Goal: Transaction & Acquisition: Download file/media

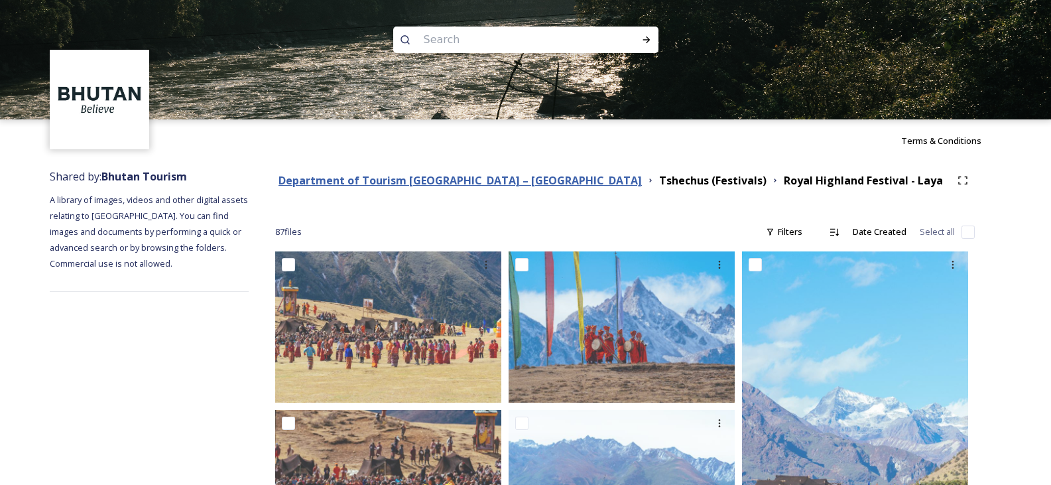
click at [422, 182] on strong "Department of Tourism [GEOGRAPHIC_DATA] – [GEOGRAPHIC_DATA]" at bounding box center [459, 180] width 363 height 15
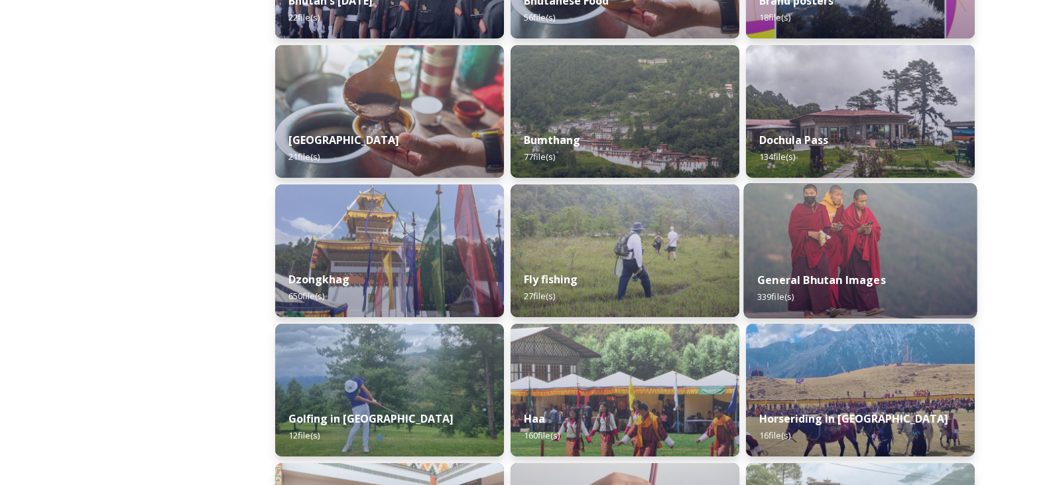
scroll to position [464, 0]
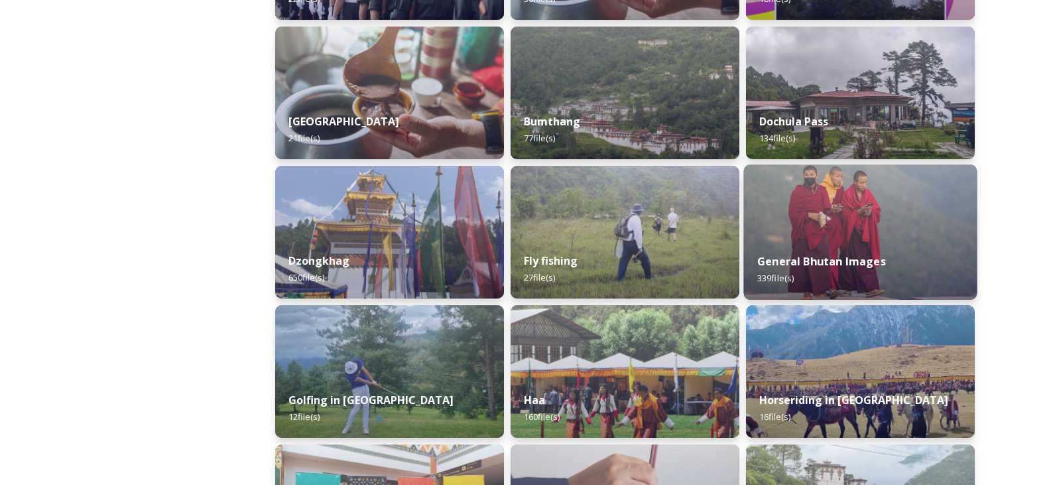
click at [847, 239] on img at bounding box center [860, 231] width 233 height 135
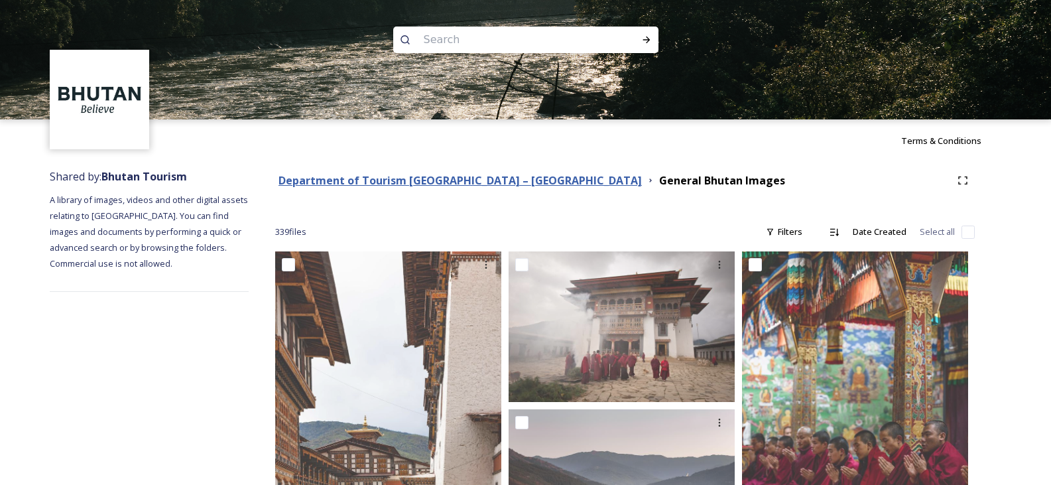
click at [345, 181] on strong "Department of Tourism [GEOGRAPHIC_DATA] – [GEOGRAPHIC_DATA]" at bounding box center [459, 180] width 363 height 15
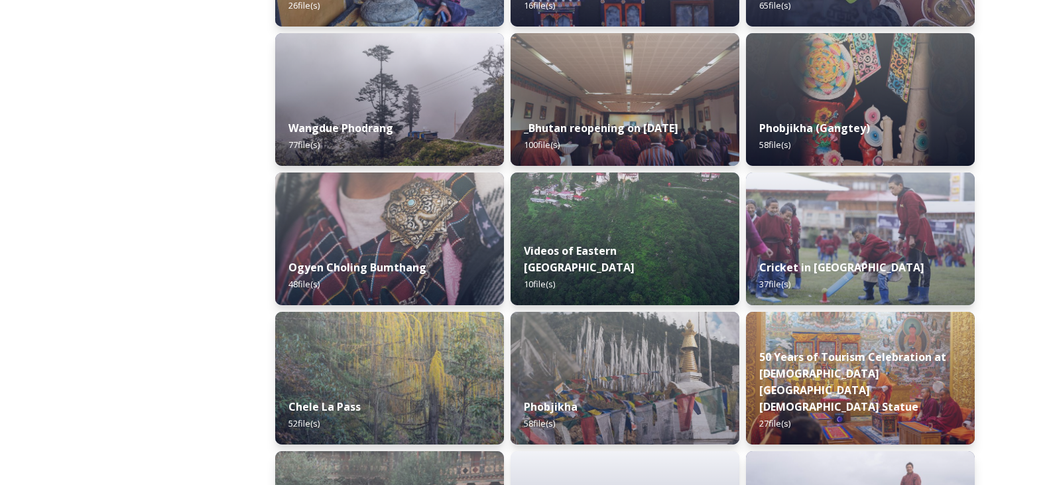
scroll to position [2055, 0]
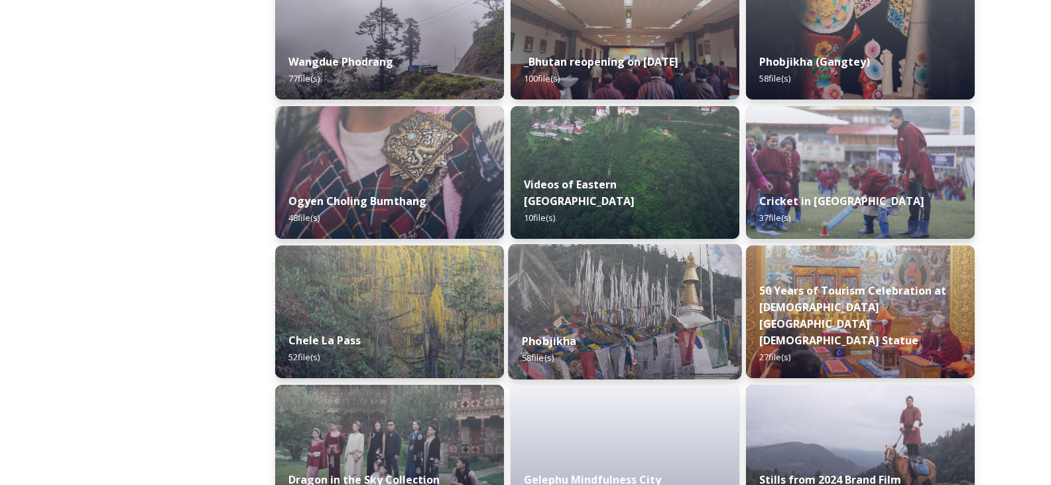
click at [596, 292] on img at bounding box center [624, 311] width 233 height 135
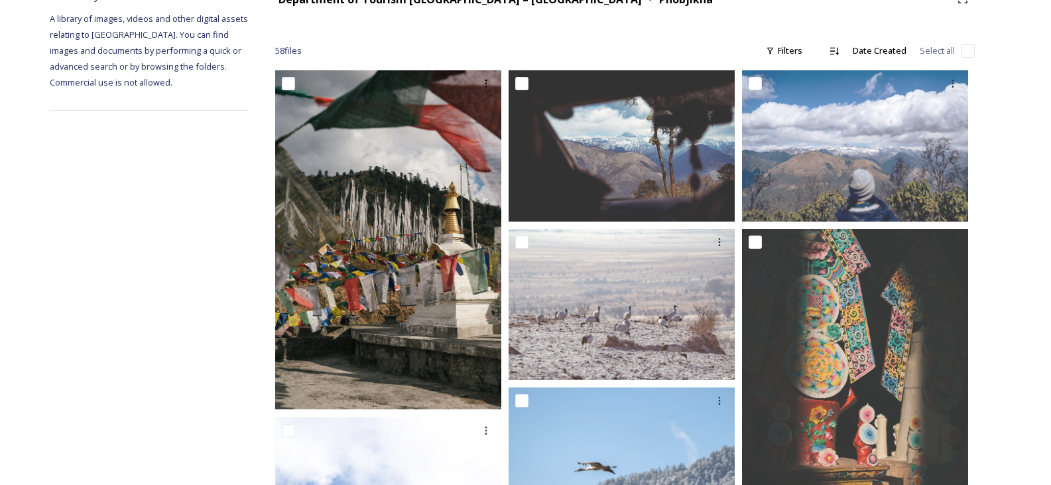
scroll to position [66, 0]
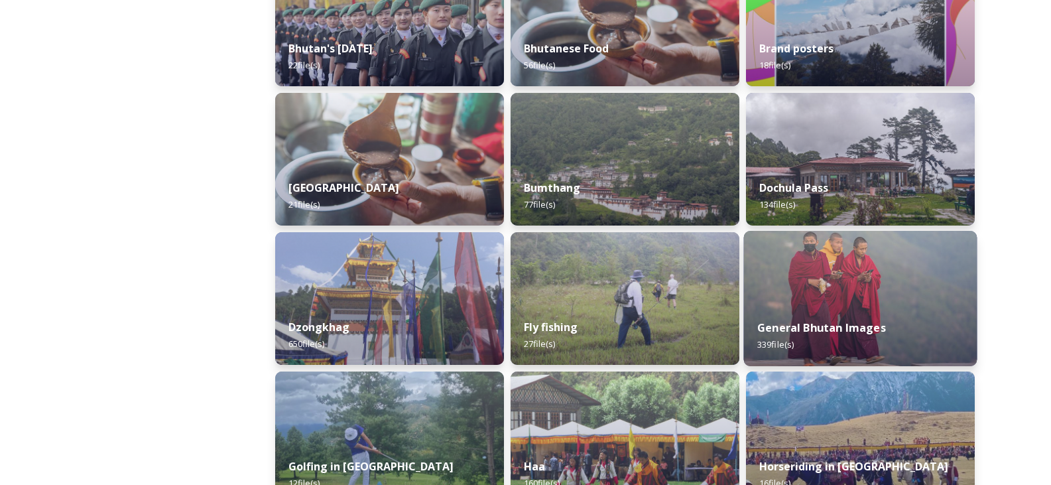
scroll to position [530, 0]
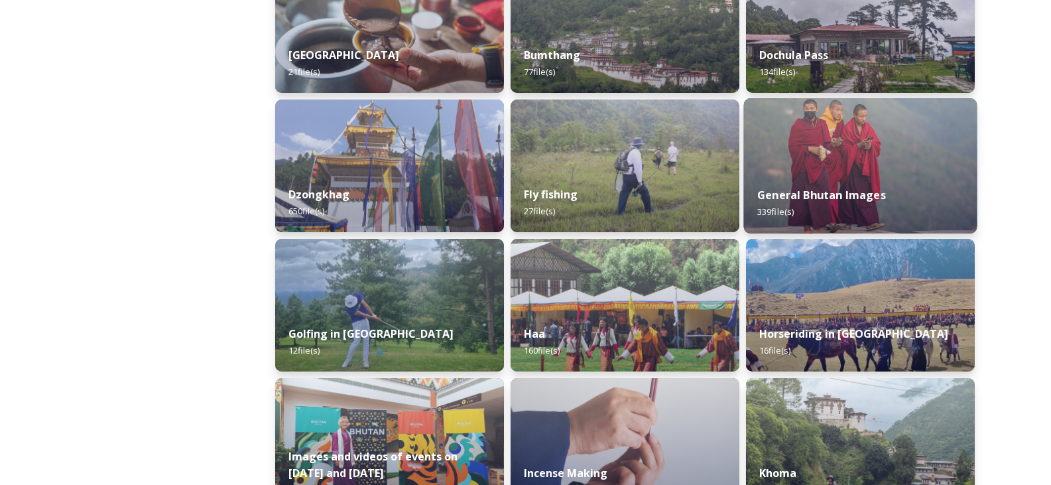
click at [833, 155] on img at bounding box center [860, 165] width 233 height 135
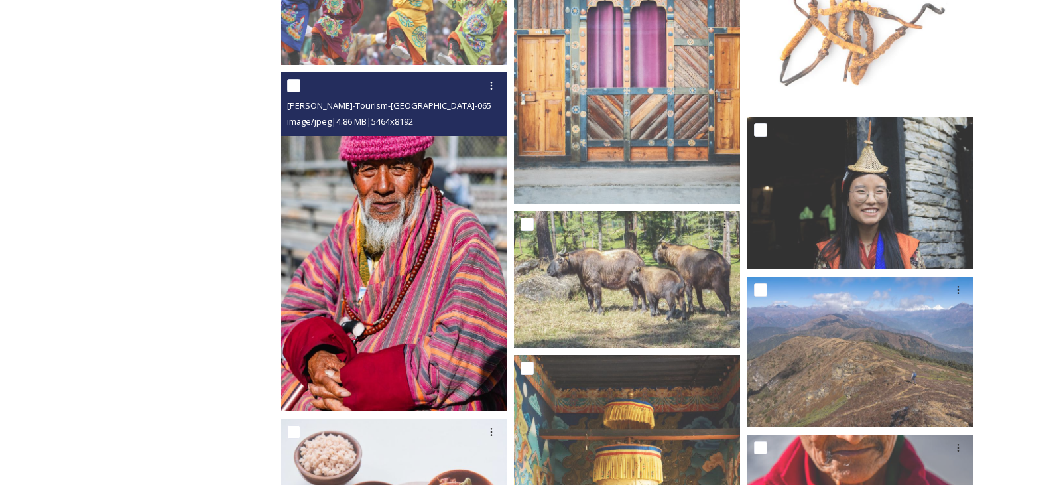
scroll to position [7309, 0]
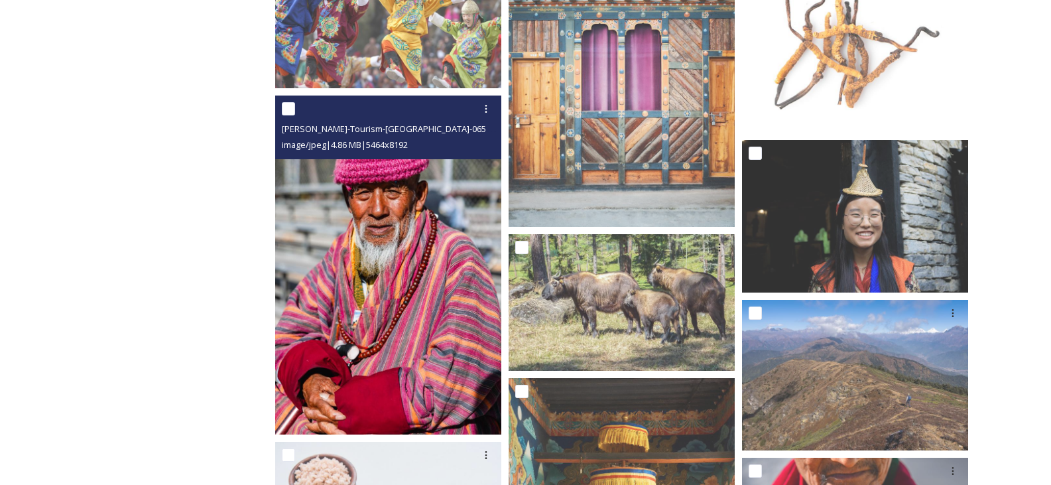
click at [417, 229] on img at bounding box center [388, 264] width 226 height 339
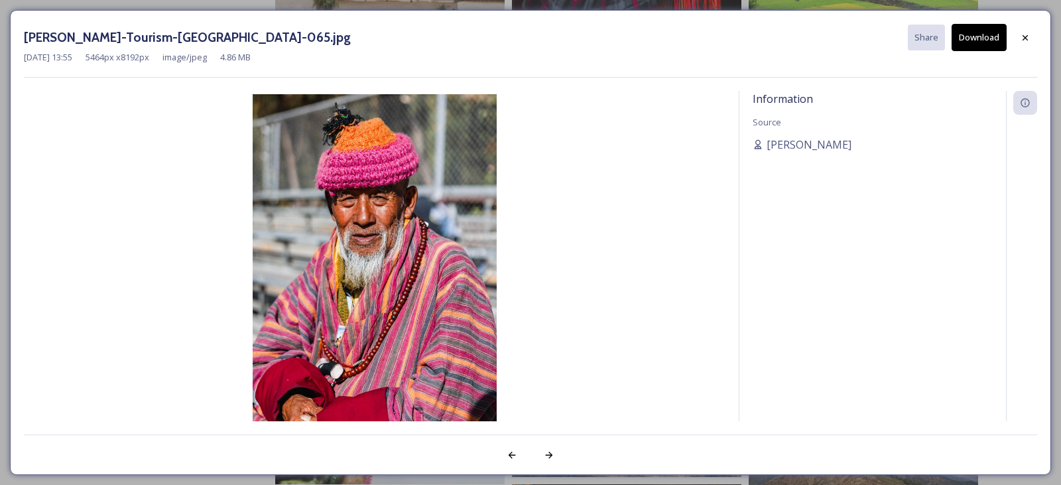
click at [969, 46] on button "Download" at bounding box center [978, 37] width 55 height 27
